Goal: Information Seeking & Learning: Compare options

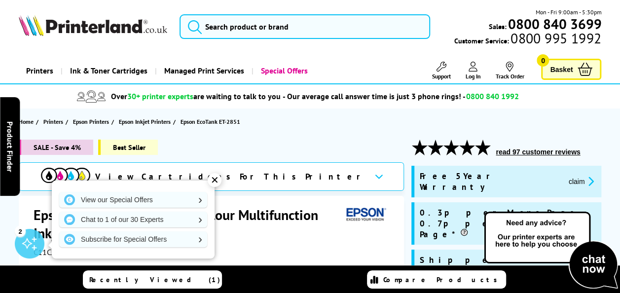
click at [212, 180] on div "✕" at bounding box center [215, 180] width 14 height 14
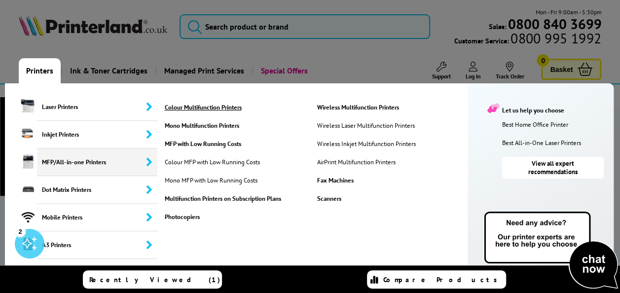
click at [201, 108] on link "Colour Multifunction Printers" at bounding box center [236, 107] width 148 height 8
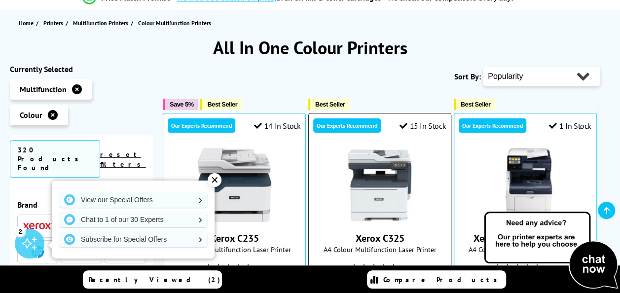
scroll to position [148, 0]
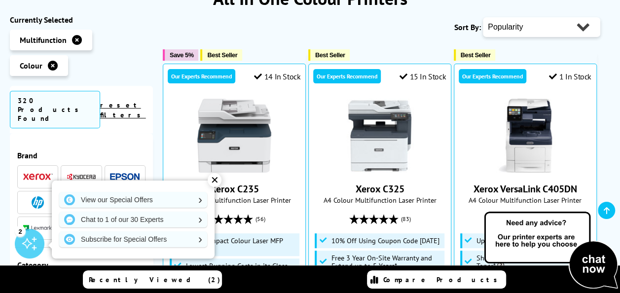
click at [213, 175] on div "✕" at bounding box center [215, 180] width 14 height 14
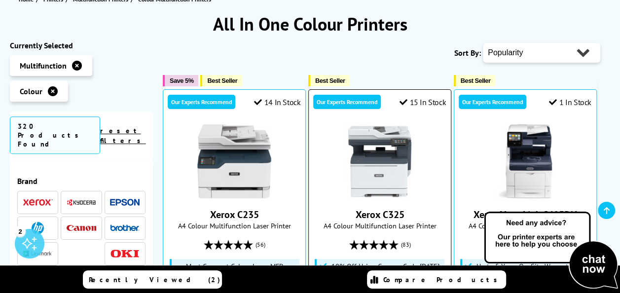
scroll to position [99, 0]
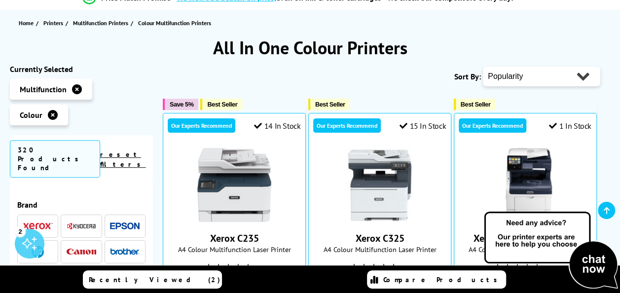
click at [588, 74] on select "Popularity Rating Price - Low to High Price - High to Low Running Costs - Low t…" at bounding box center [541, 77] width 117 height 20
select select "Rating"
click at [483, 67] on select "Popularity Rating Price - Low to High Price - High to Low Running Costs - Low t…" at bounding box center [541, 77] width 117 height 20
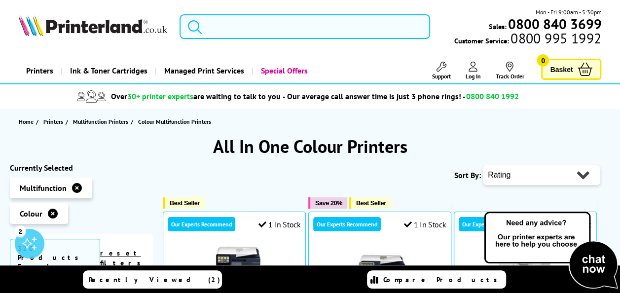
click at [295, 23] on input "search" at bounding box center [305, 26] width 251 height 25
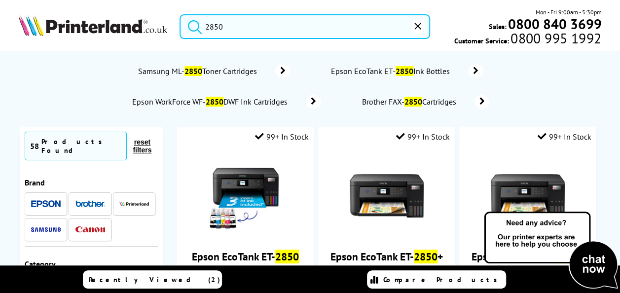
click at [180, 14] on button "submit" at bounding box center [192, 25] width 25 height 22
click at [273, 28] on input "2850" at bounding box center [305, 26] width 251 height 25
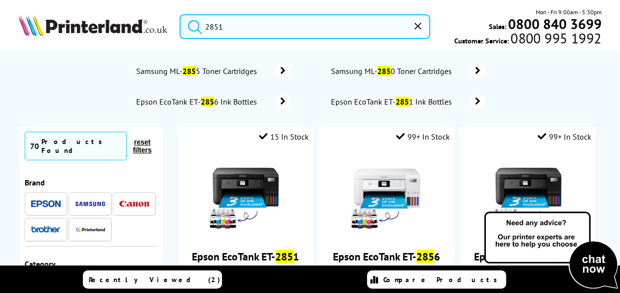
type input "2851"
click at [180, 14] on button "submit" at bounding box center [192, 25] width 25 height 22
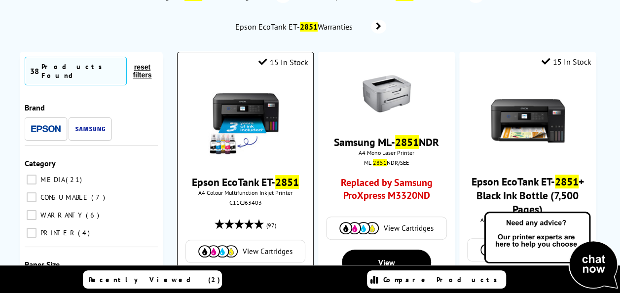
scroll to position [49, 0]
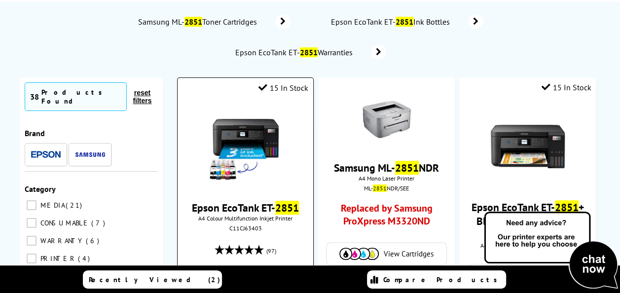
click at [244, 138] on img at bounding box center [245, 147] width 74 height 74
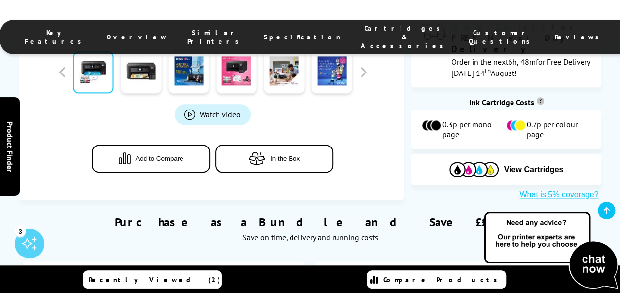
scroll to position [592, 0]
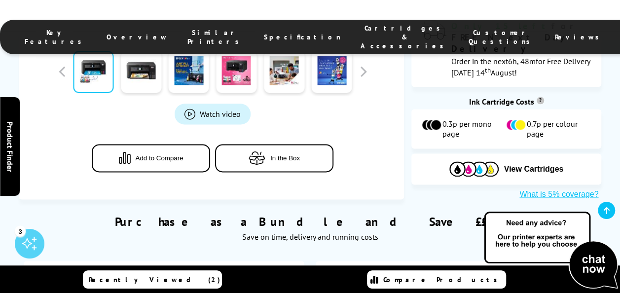
click at [170, 144] on button "Add to Compare" at bounding box center [151, 158] width 118 height 28
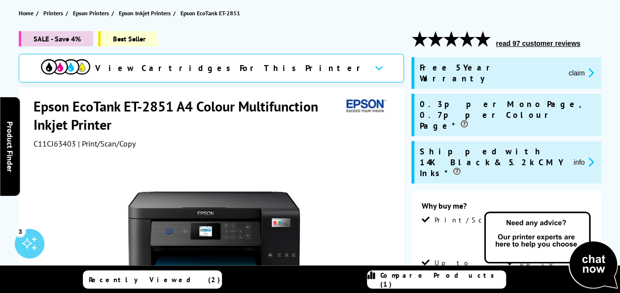
scroll to position [0, 0]
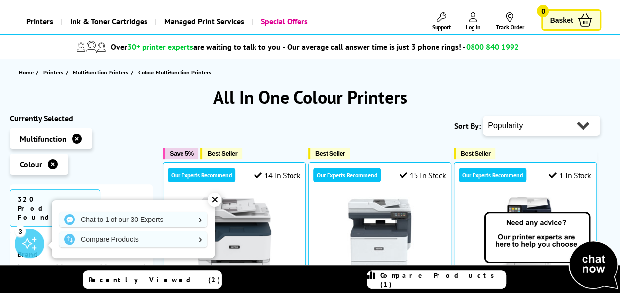
type input "2850"
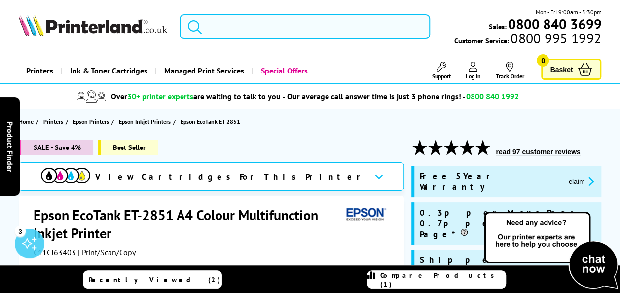
click at [292, 32] on input "search" at bounding box center [305, 26] width 251 height 25
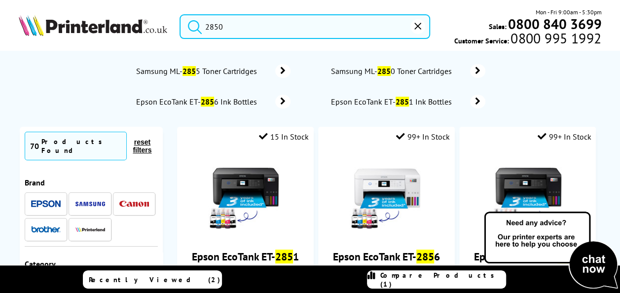
type input "2850"
click at [180, 14] on button "submit" at bounding box center [192, 25] width 25 height 22
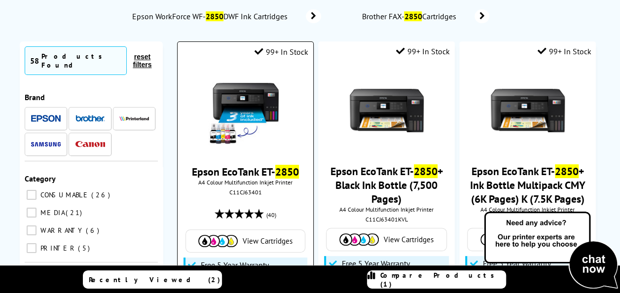
scroll to position [99, 0]
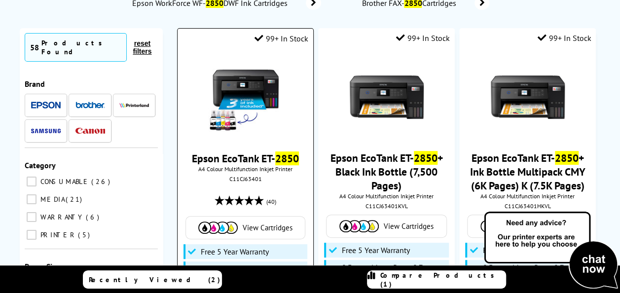
click at [261, 87] on img at bounding box center [245, 98] width 74 height 74
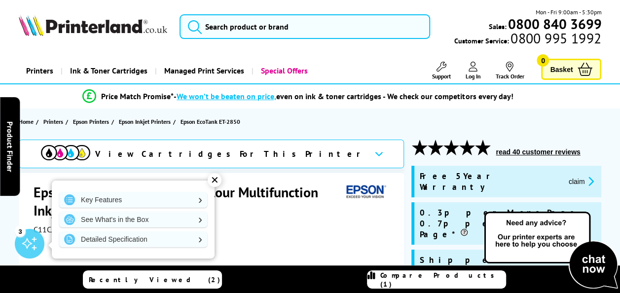
click at [219, 178] on div "✕" at bounding box center [215, 180] width 14 height 14
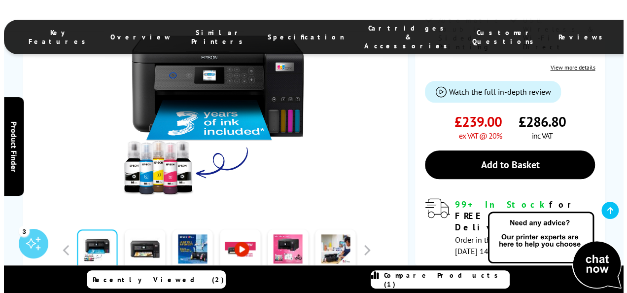
scroll to position [395, 0]
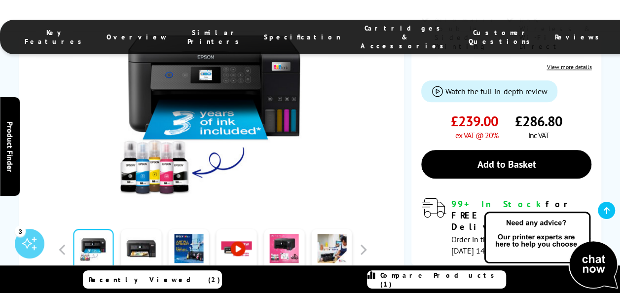
click at [455, 283] on span "Compare Products (2)" at bounding box center [442, 280] width 125 height 18
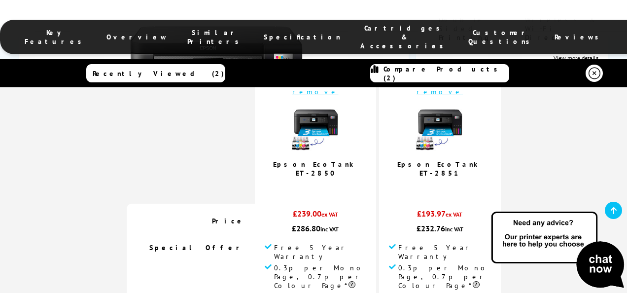
scroll to position [0, 0]
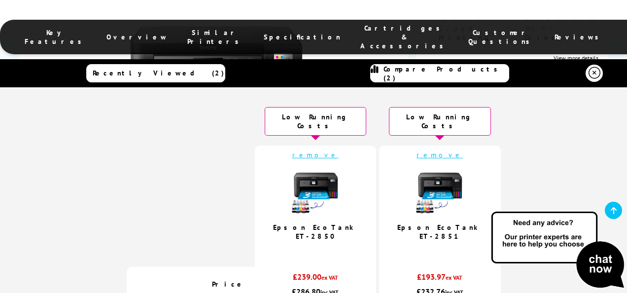
click at [435, 171] on img at bounding box center [439, 191] width 49 height 49
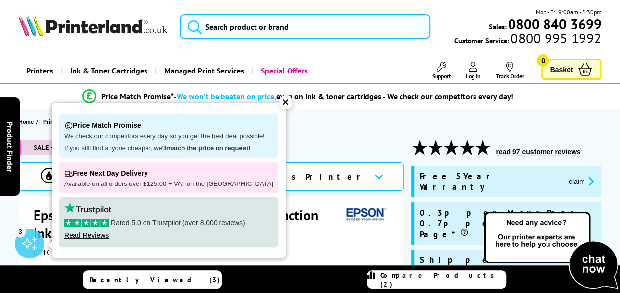
click at [389, 54] on header "Mon - Fri 9:00am - 5:30pm Sales: 0800 840 3699 Customer Service: 0800 995 1992" at bounding box center [310, 42] width 620 height 84
click at [279, 100] on div "✕" at bounding box center [286, 102] width 14 height 14
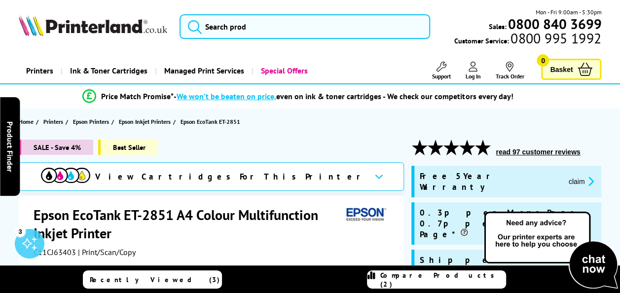
click at [134, 32] on img at bounding box center [93, 25] width 148 height 21
